Goal: Use online tool/utility: Utilize a website feature to perform a specific function

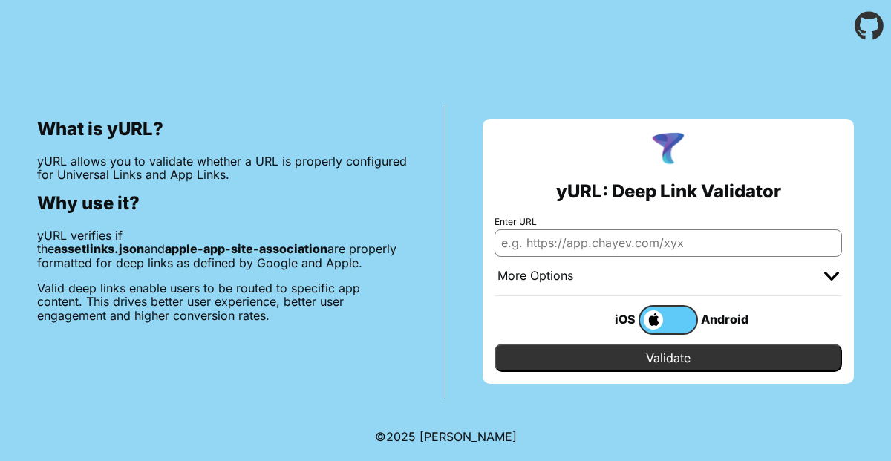
click at [560, 245] on input "Enter URL" at bounding box center [667, 242] width 347 height 27
paste input "[DOMAIN_NAME]"
type input "[DOMAIN_NAME]"
click at [589, 348] on input "Validate" at bounding box center [667, 358] width 347 height 28
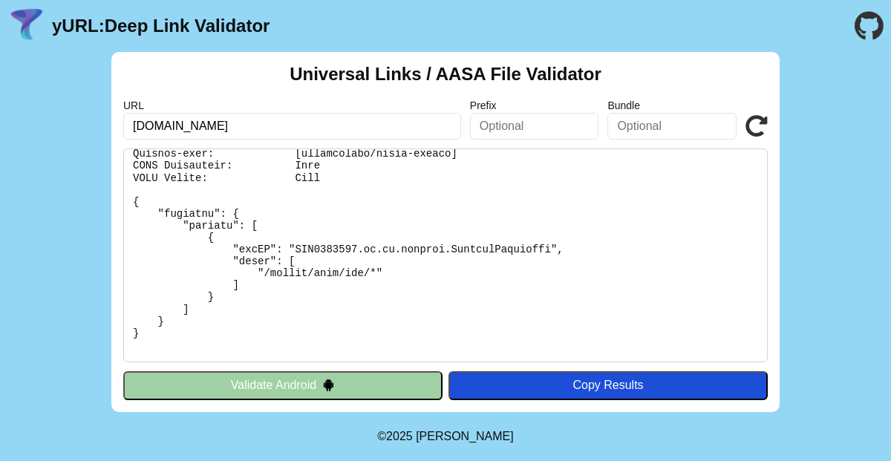
scroll to position [63, 0]
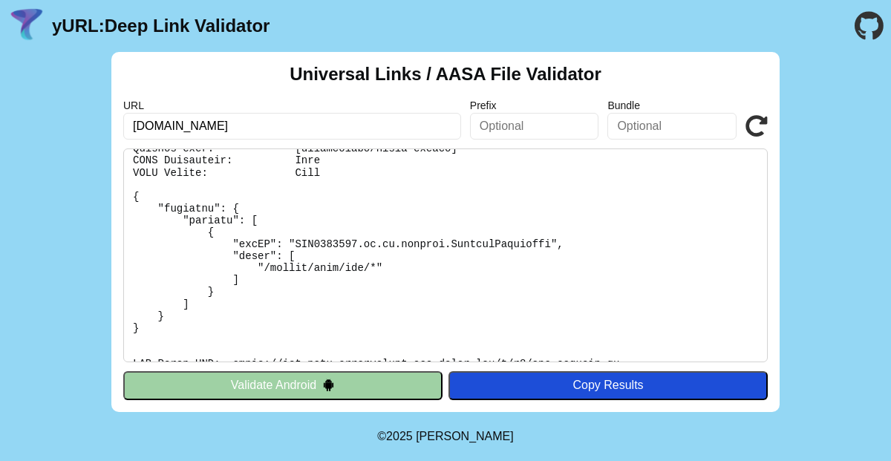
click at [362, 372] on button "Validate Android" at bounding box center [282, 385] width 319 height 28
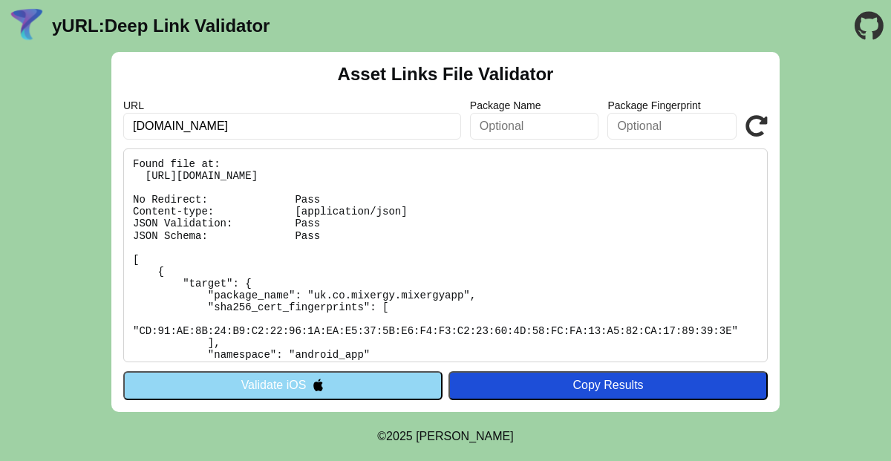
click at [318, 381] on img at bounding box center [318, 384] width 13 height 13
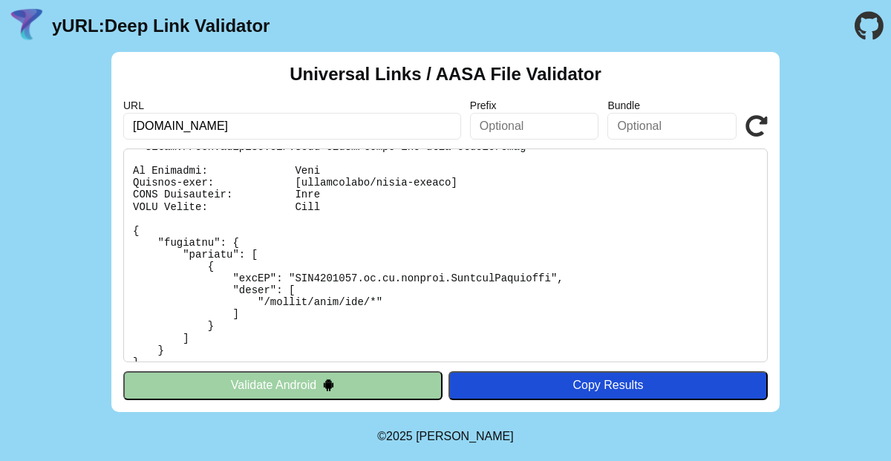
scroll to position [30, 0]
click at [315, 386] on button "Validate Android" at bounding box center [282, 385] width 319 height 28
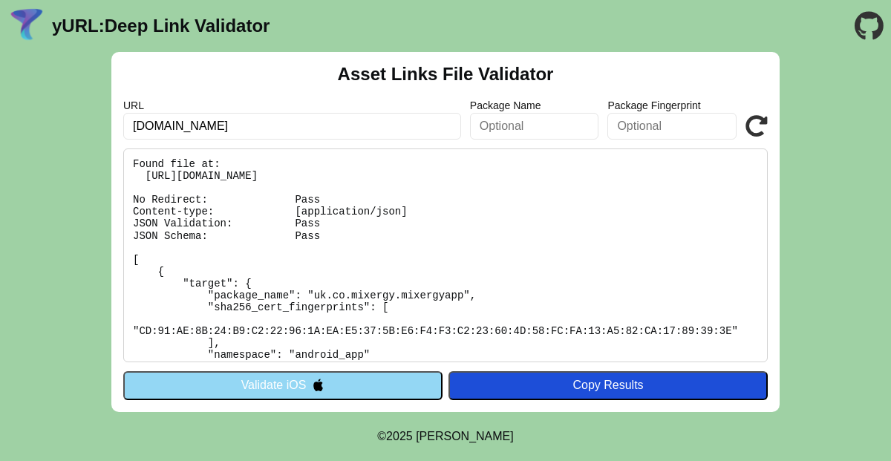
click at [323, 386] on img at bounding box center [318, 384] width 13 height 13
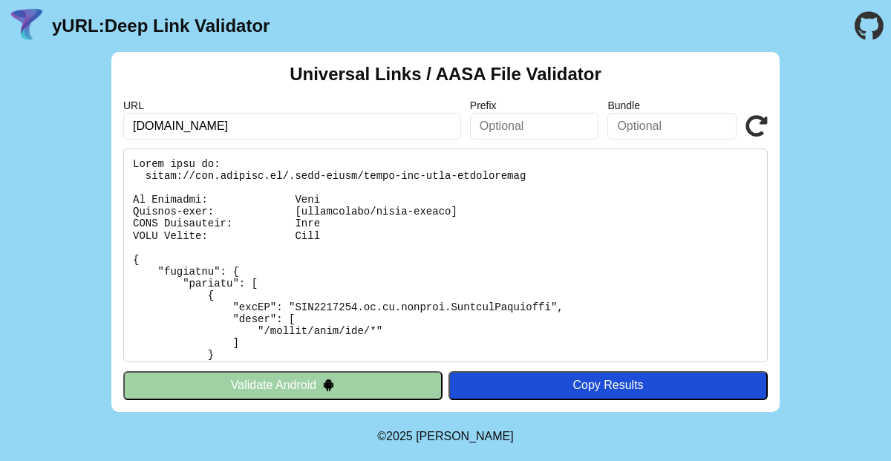
click at [246, 125] on input "[DOMAIN_NAME]" at bounding box center [292, 126] width 338 height 27
click at [373, 335] on pre at bounding box center [445, 255] width 644 height 214
drag, startPoint x: 377, startPoint y: 331, endPoint x: 263, endPoint y: 330, distance: 114.3
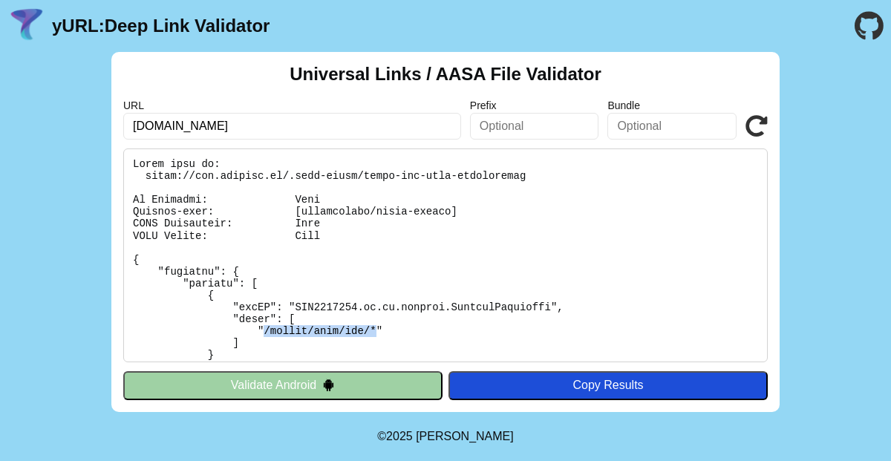
click at [263, 330] on pre at bounding box center [445, 255] width 644 height 214
copy pre "/action/tank/add/*"
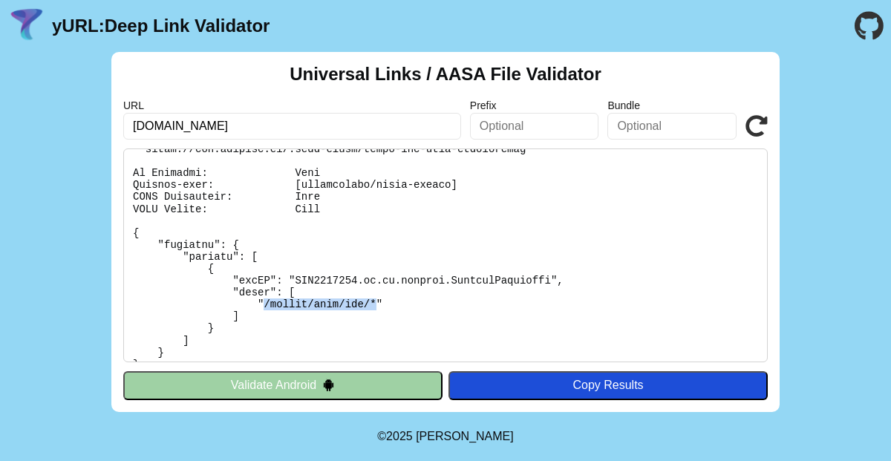
scroll to position [29, 0]
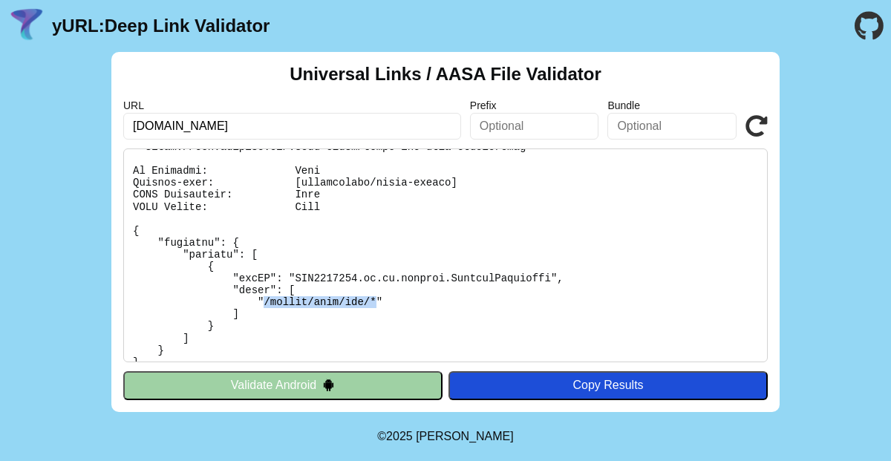
click at [328, 382] on img at bounding box center [328, 384] width 13 height 13
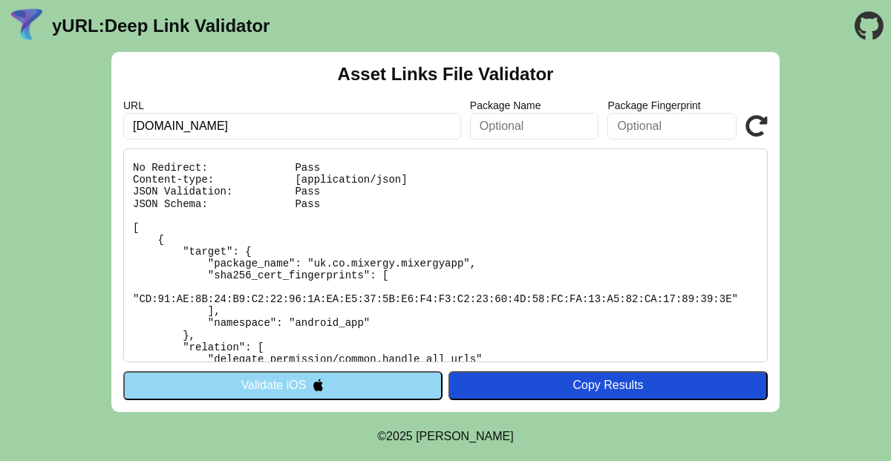
scroll to position [37, 0]
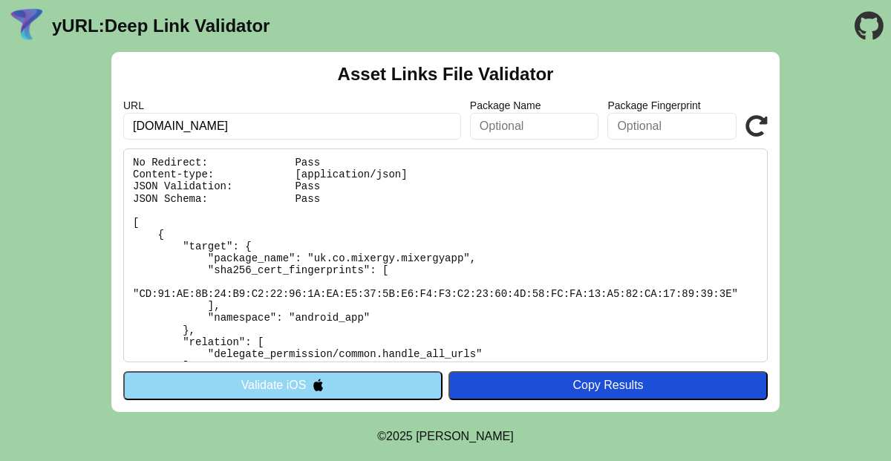
click at [413, 255] on pre "Found file at: https://www.mixergy.io/.well-known/assetlinks.json No Redirect: …" at bounding box center [445, 255] width 644 height 214
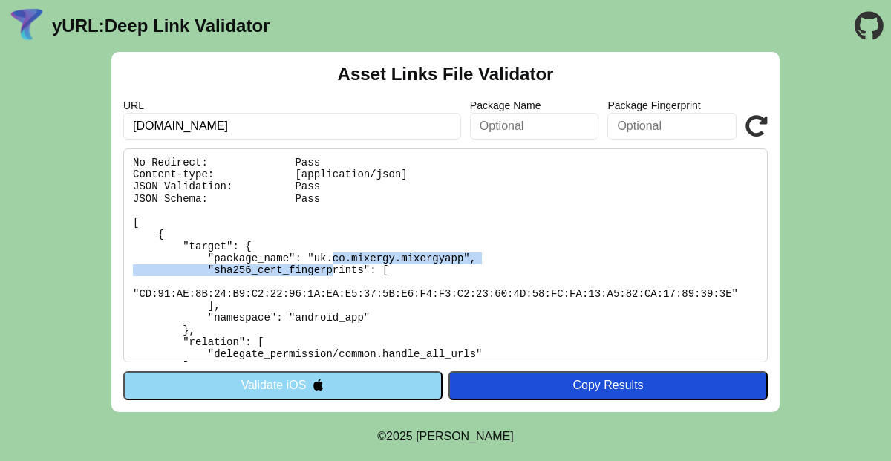
click at [413, 255] on pre "Found file at: https://www.mixergy.io/.well-known/assetlinks.json No Redirect: …" at bounding box center [445, 255] width 644 height 214
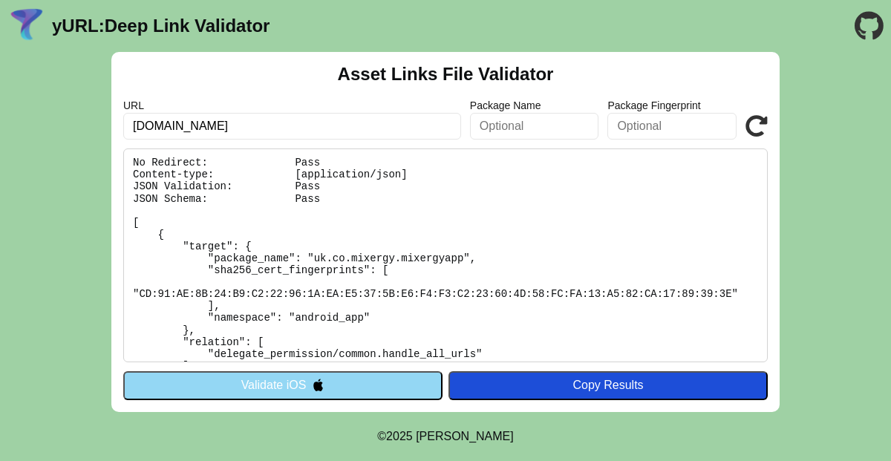
click at [429, 275] on pre "Found file at: https://www.mixergy.io/.well-known/assetlinks.json No Redirect: …" at bounding box center [445, 255] width 644 height 214
drag, startPoint x: 463, startPoint y: 259, endPoint x: 312, endPoint y: 256, distance: 150.7
click at [312, 256] on pre "Found file at: https://www.mixergy.io/.well-known/assetlinks.json No Redirect: …" at bounding box center [445, 255] width 644 height 214
copy pre "uk.co.mixergy.mixergyapp"
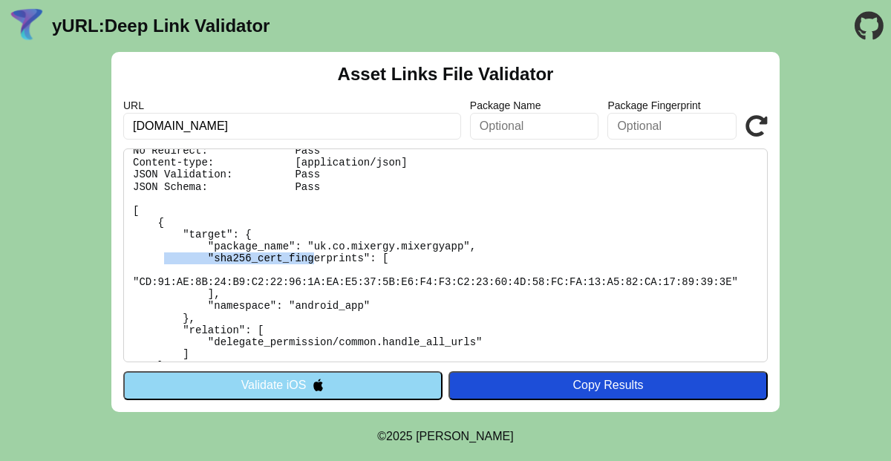
scroll to position [50, 0]
click at [464, 247] on pre "Found file at: https://www.mixergy.io/.well-known/assetlinks.json No Redirect: …" at bounding box center [445, 255] width 644 height 214
click at [464, 246] on pre "Found file at: https://www.mixergy.io/.well-known/assetlinks.json No Redirect: …" at bounding box center [445, 255] width 644 height 214
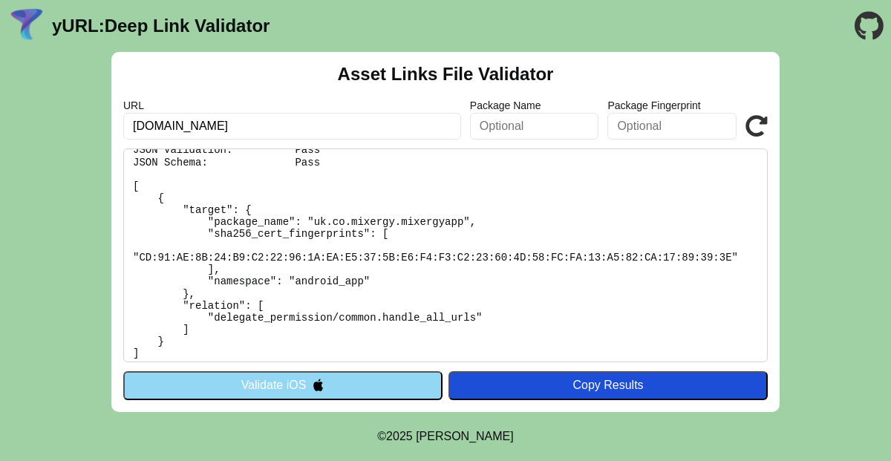
scroll to position [73, 0]
click at [526, 224] on pre "Found file at: https://www.mixergy.io/.well-known/assetlinks.json No Redirect: …" at bounding box center [445, 255] width 644 height 214
click at [497, 214] on pre "Found file at: https://www.mixergy.io/.well-known/assetlinks.json No Redirect: …" at bounding box center [445, 255] width 644 height 214
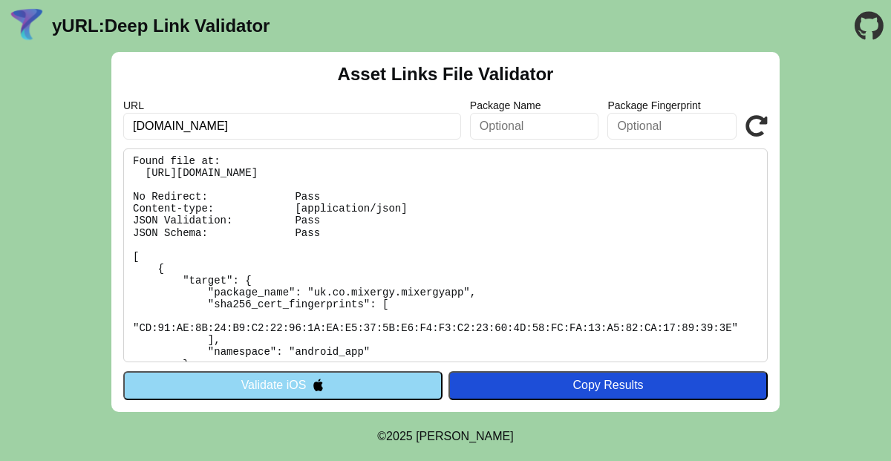
scroll to position [0, 0]
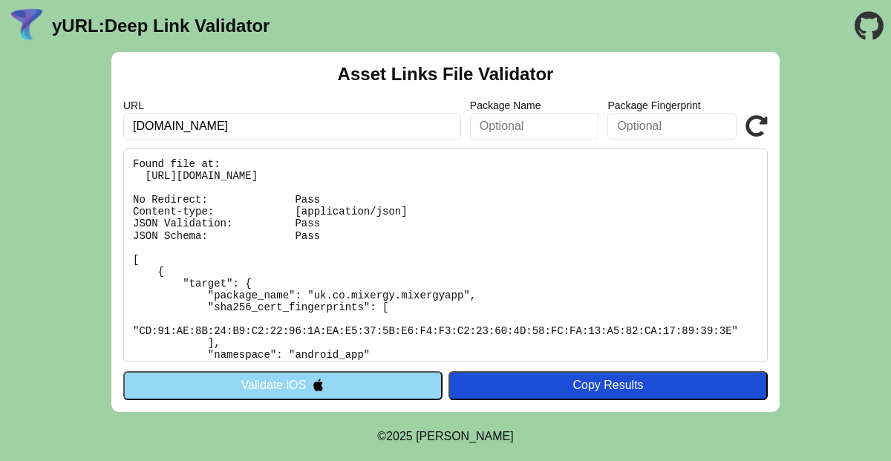
click at [290, 171] on pre "Found file at: https://www.mixergy.io/.well-known/assetlinks.json No Redirect: …" at bounding box center [445, 255] width 644 height 214
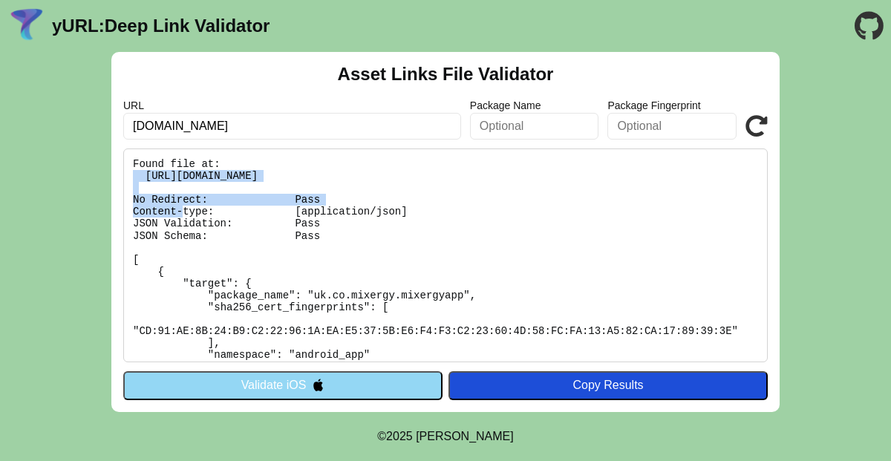
click at [290, 171] on pre "Found file at: [URL][DOMAIN_NAME] No Redirect: Pass Content-type: [application/…" at bounding box center [445, 255] width 644 height 214
click at [264, 380] on button "Validate iOS" at bounding box center [282, 385] width 319 height 28
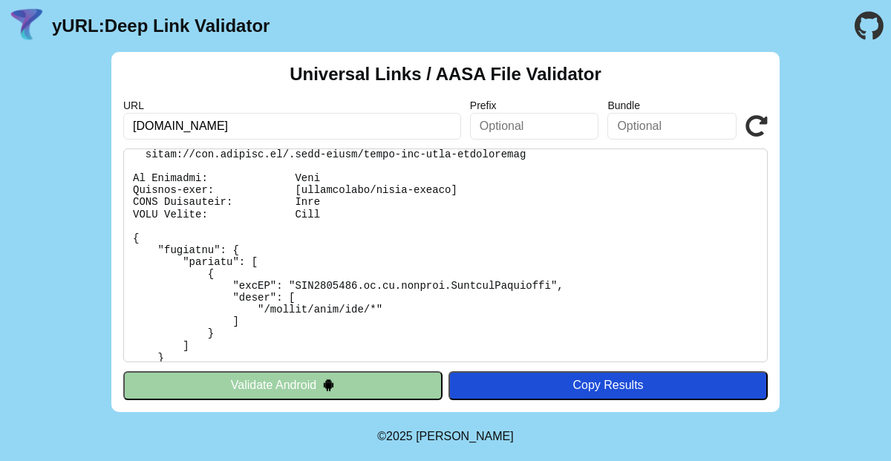
scroll to position [22, 0]
click at [378, 292] on pre at bounding box center [445, 255] width 644 height 214
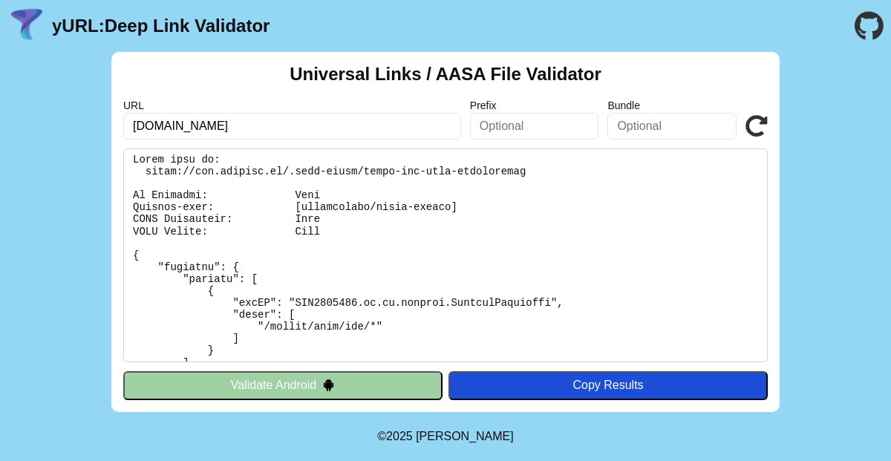
scroll to position [0, 0]
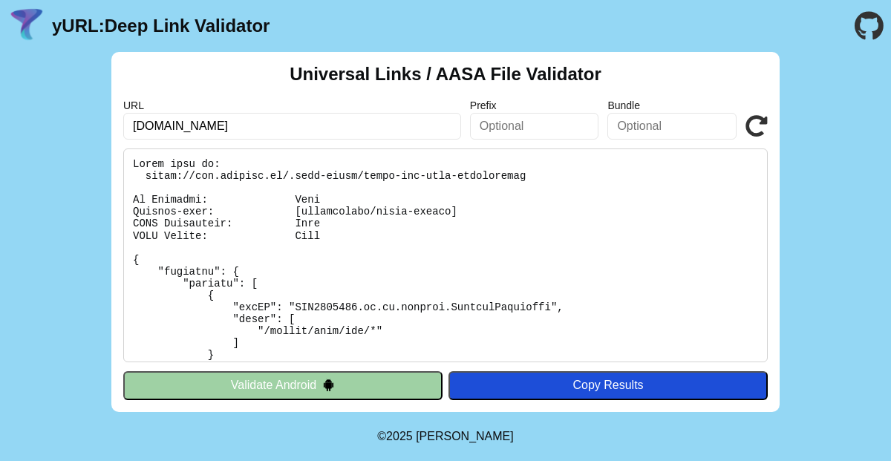
click at [449, 174] on pre at bounding box center [445, 255] width 644 height 214
click at [425, 175] on pre at bounding box center [445, 255] width 644 height 214
click at [422, 174] on pre at bounding box center [445, 255] width 644 height 214
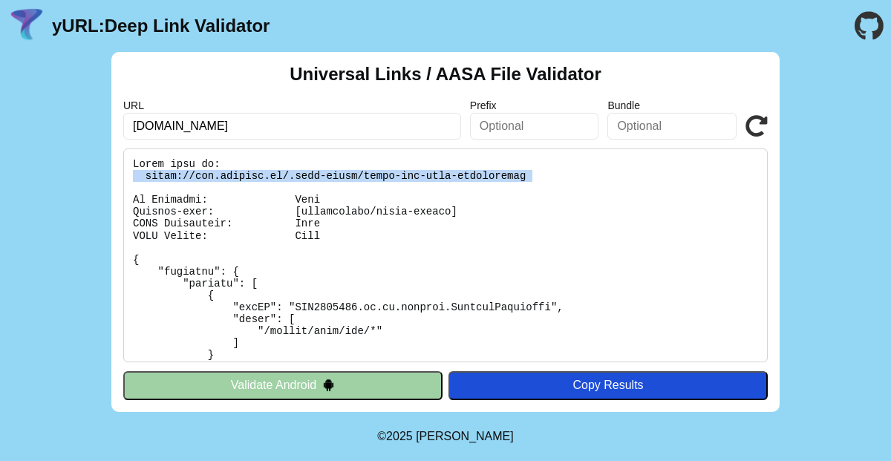
click at [422, 174] on pre at bounding box center [445, 255] width 644 height 214
copy pre "https://www.mixergy.io/.well-known/apple-app-site-association"
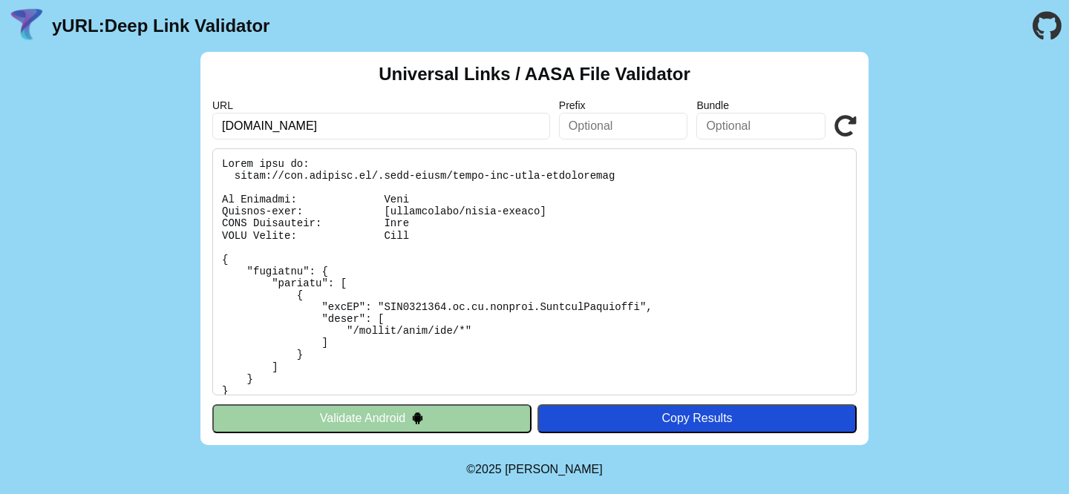
click at [426, 419] on button "Validate Android" at bounding box center [371, 418] width 319 height 28
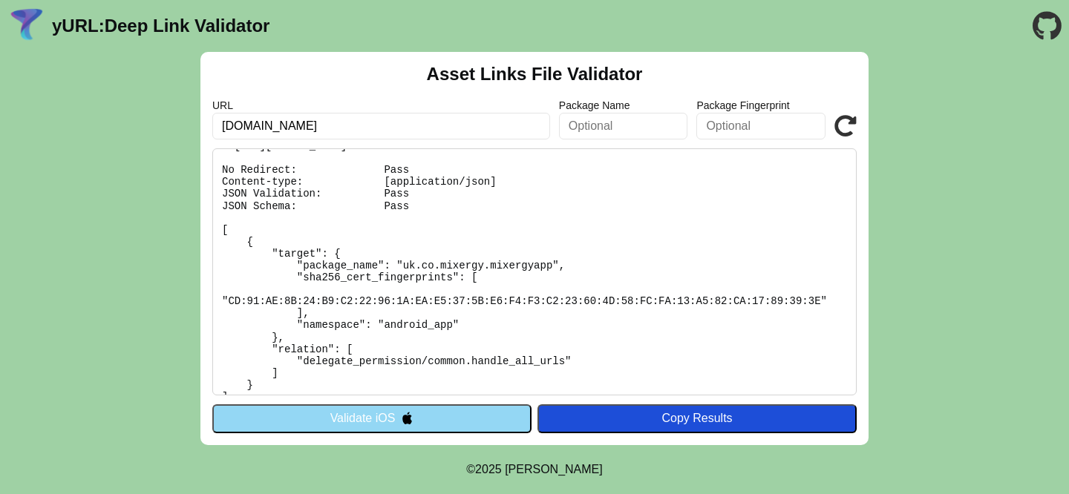
scroll to position [47, 0]
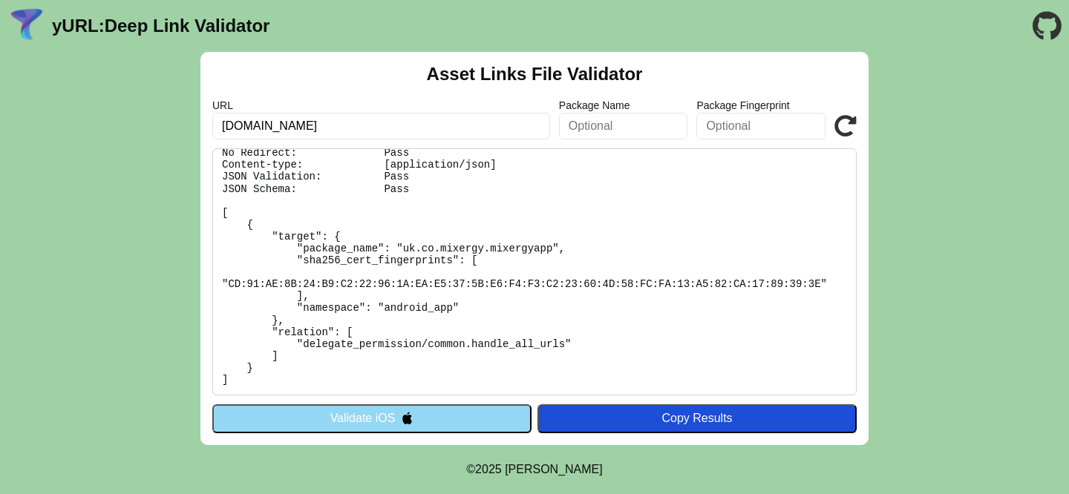
click at [407, 412] on img at bounding box center [407, 418] width 13 height 13
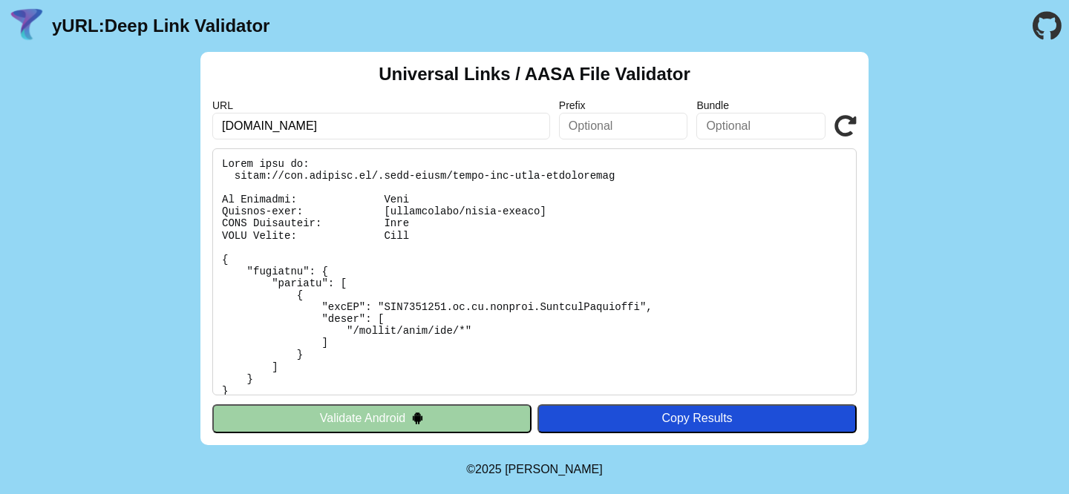
click at [367, 420] on button "Validate Android" at bounding box center [371, 418] width 319 height 28
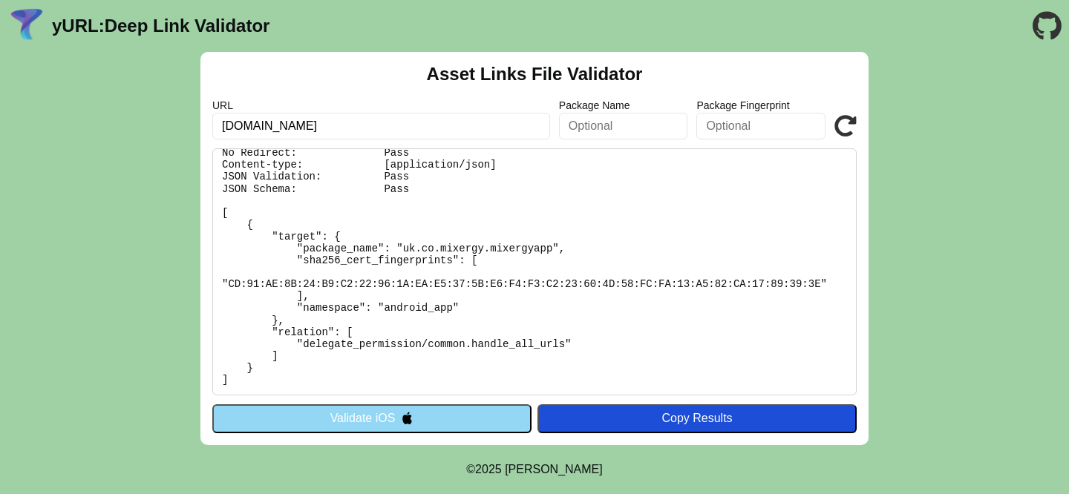
scroll to position [45, 0]
click at [378, 416] on button "Validate iOS" at bounding box center [371, 418] width 319 height 28
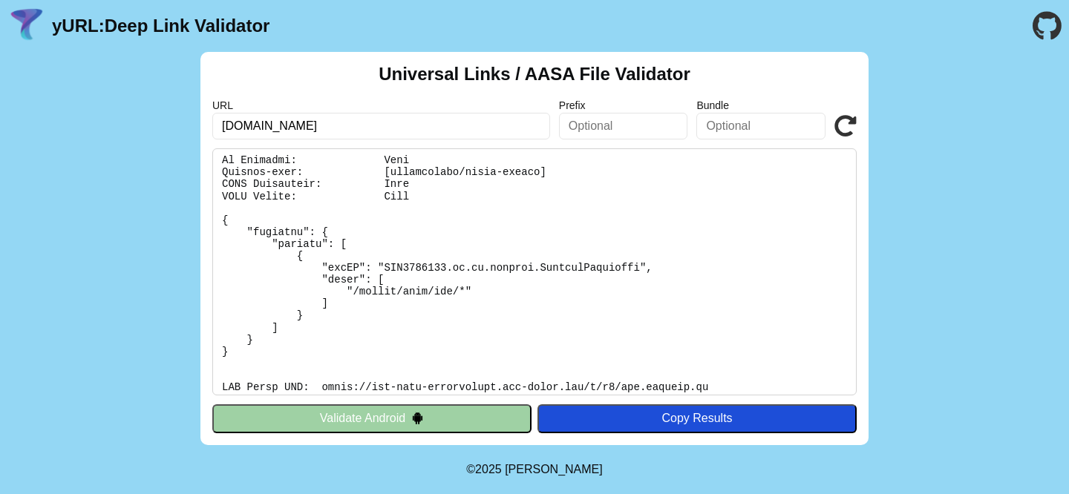
click at [329, 343] on pre at bounding box center [534, 271] width 644 height 247
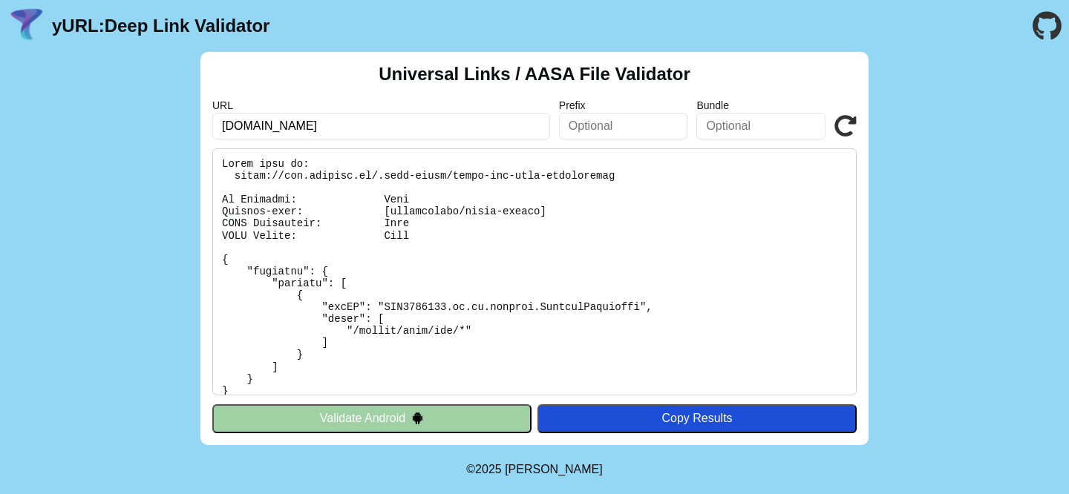
click at [413, 422] on img at bounding box center [417, 418] width 13 height 13
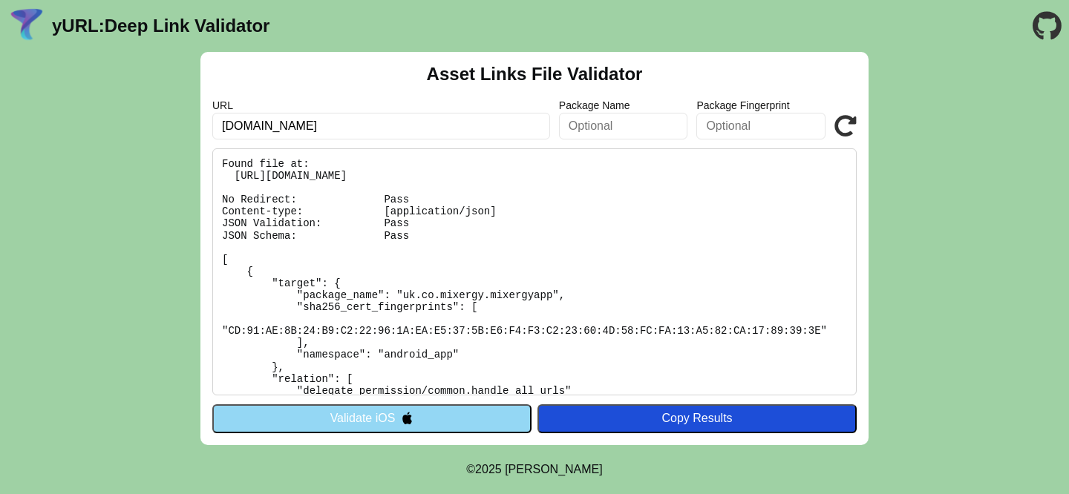
click at [413, 422] on img at bounding box center [407, 418] width 13 height 13
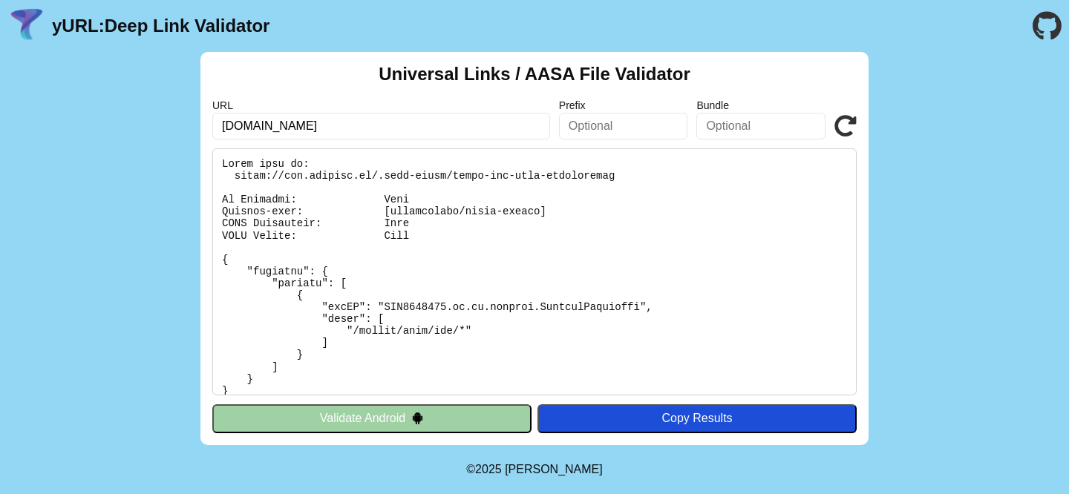
click at [431, 174] on pre at bounding box center [534, 271] width 644 height 247
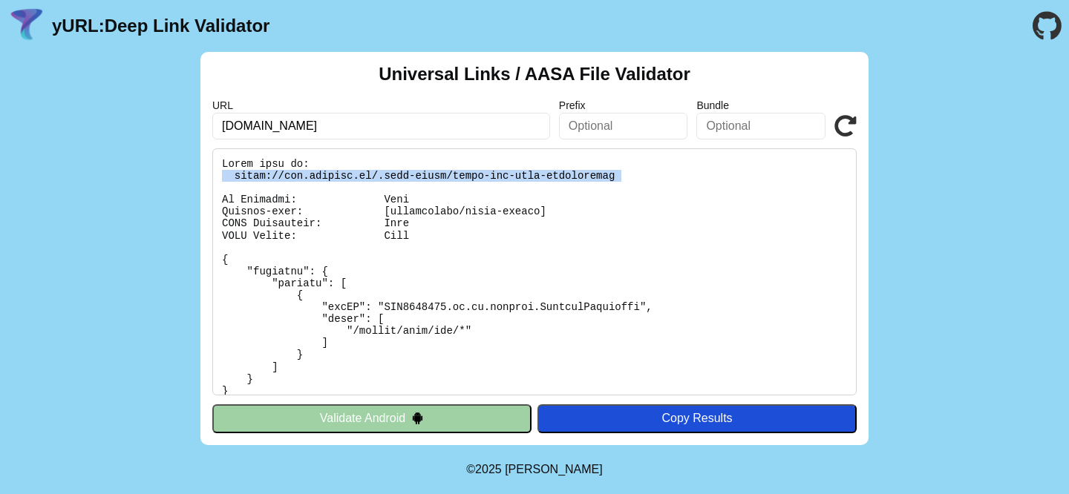
click at [431, 174] on pre at bounding box center [534, 271] width 644 height 247
copy pre "[URL][DOMAIN_NAME]"
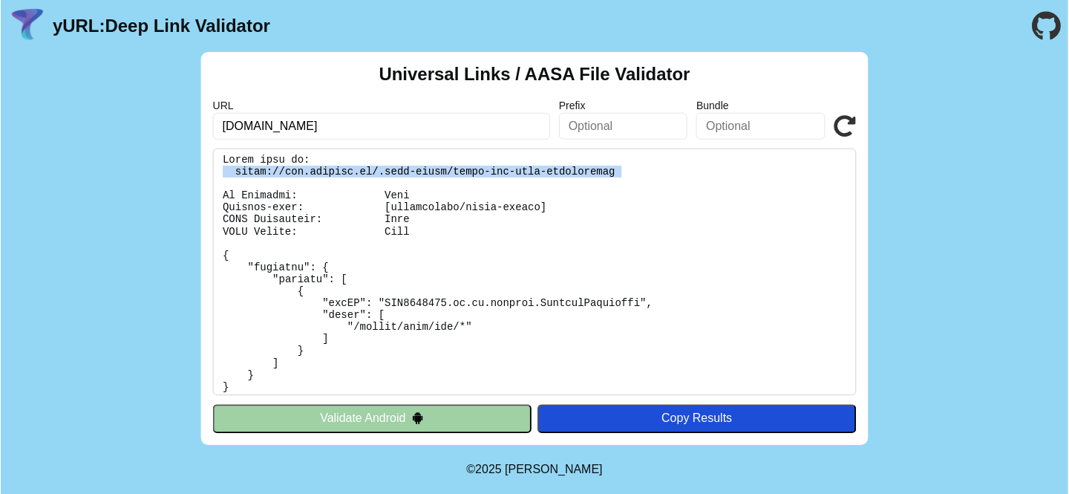
scroll to position [5, 0]
